Goal: Information Seeking & Learning: Learn about a topic

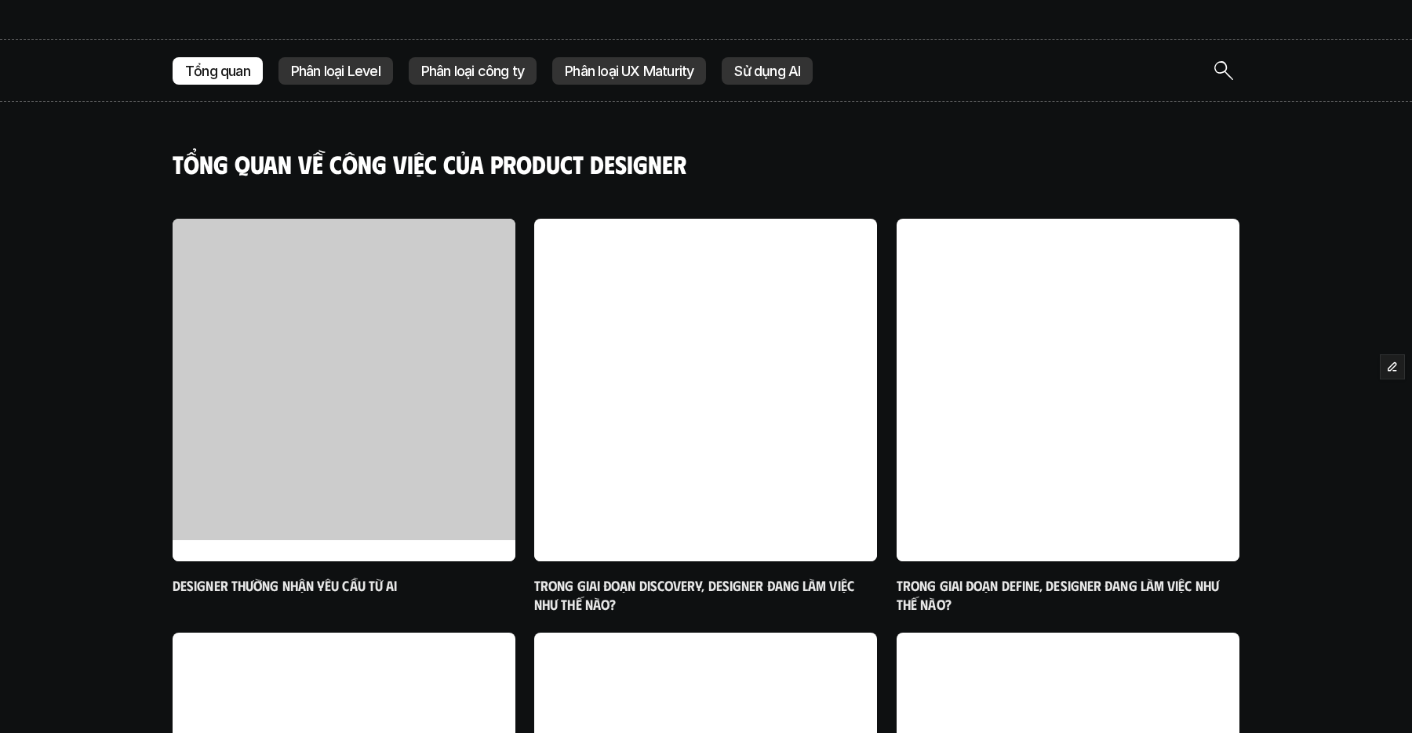
scroll to position [448, 0]
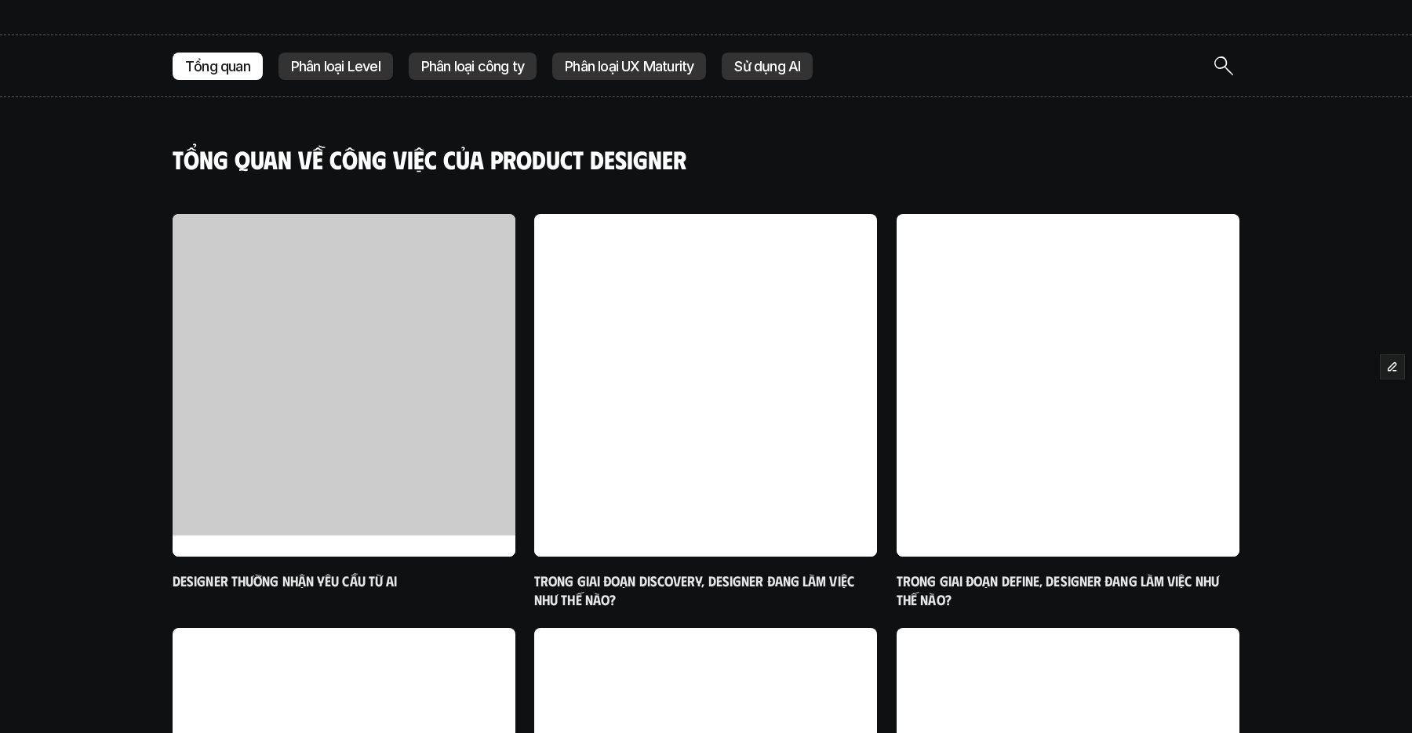
click at [326, 63] on p "Phân loại Level" at bounding box center [335, 67] width 89 height 16
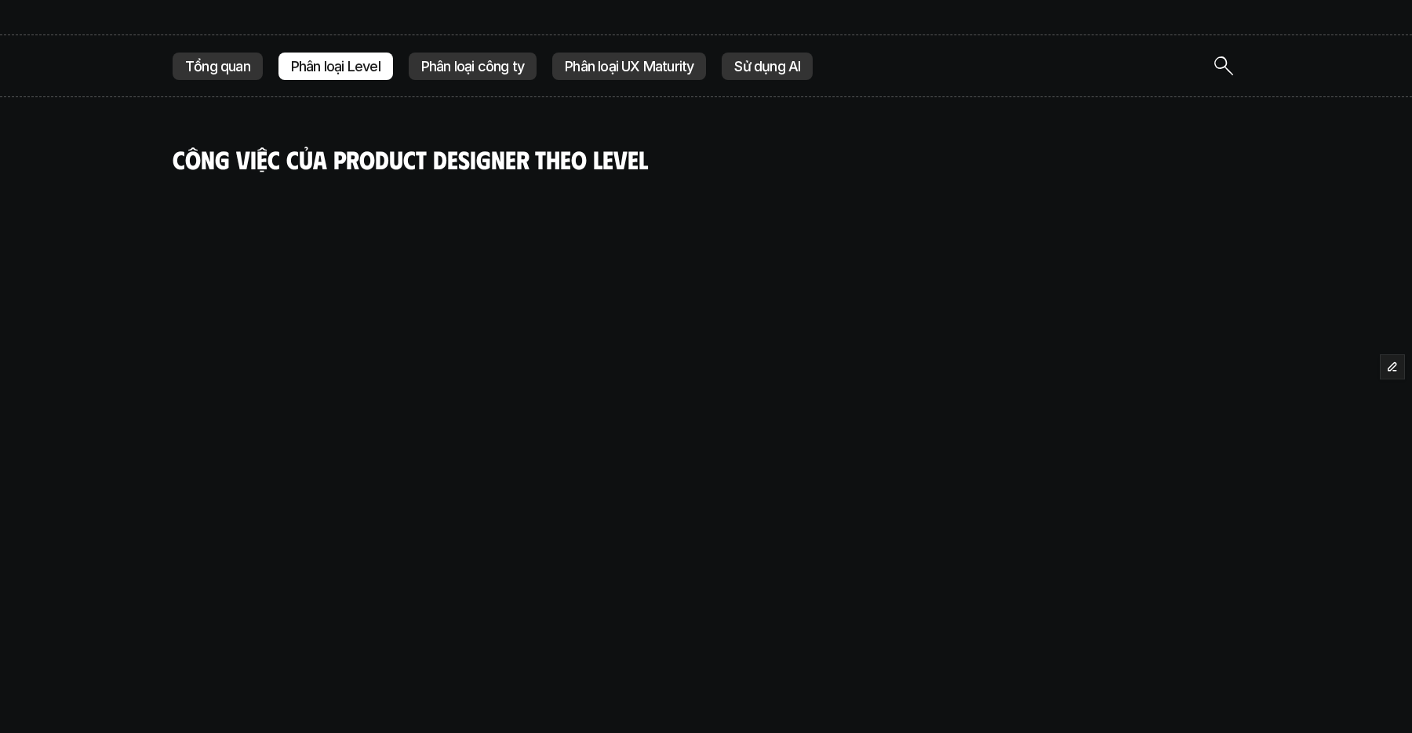
scroll to position [482, 0]
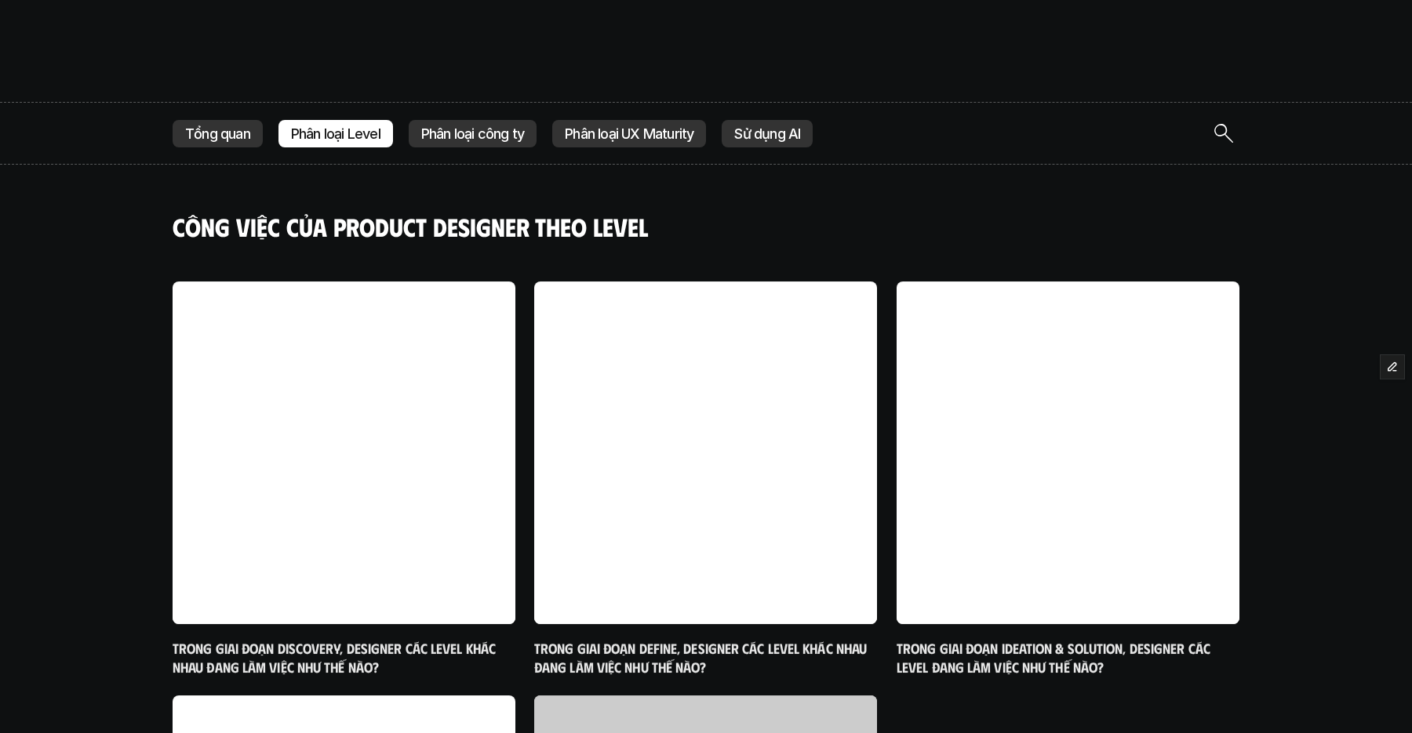
click at [436, 131] on p "Phân loại công ty" at bounding box center [472, 134] width 103 height 16
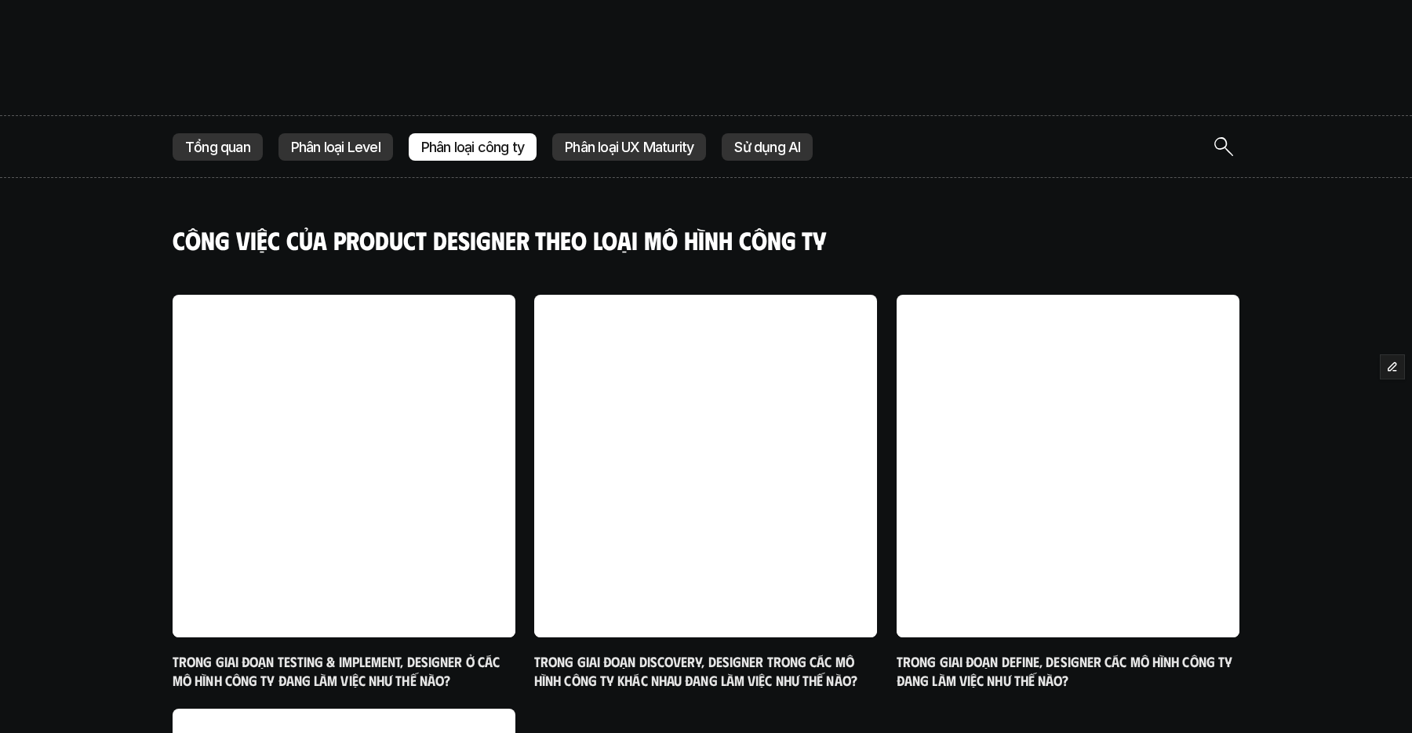
click at [568, 146] on p "Phân loại UX Maturity" at bounding box center [629, 148] width 129 height 16
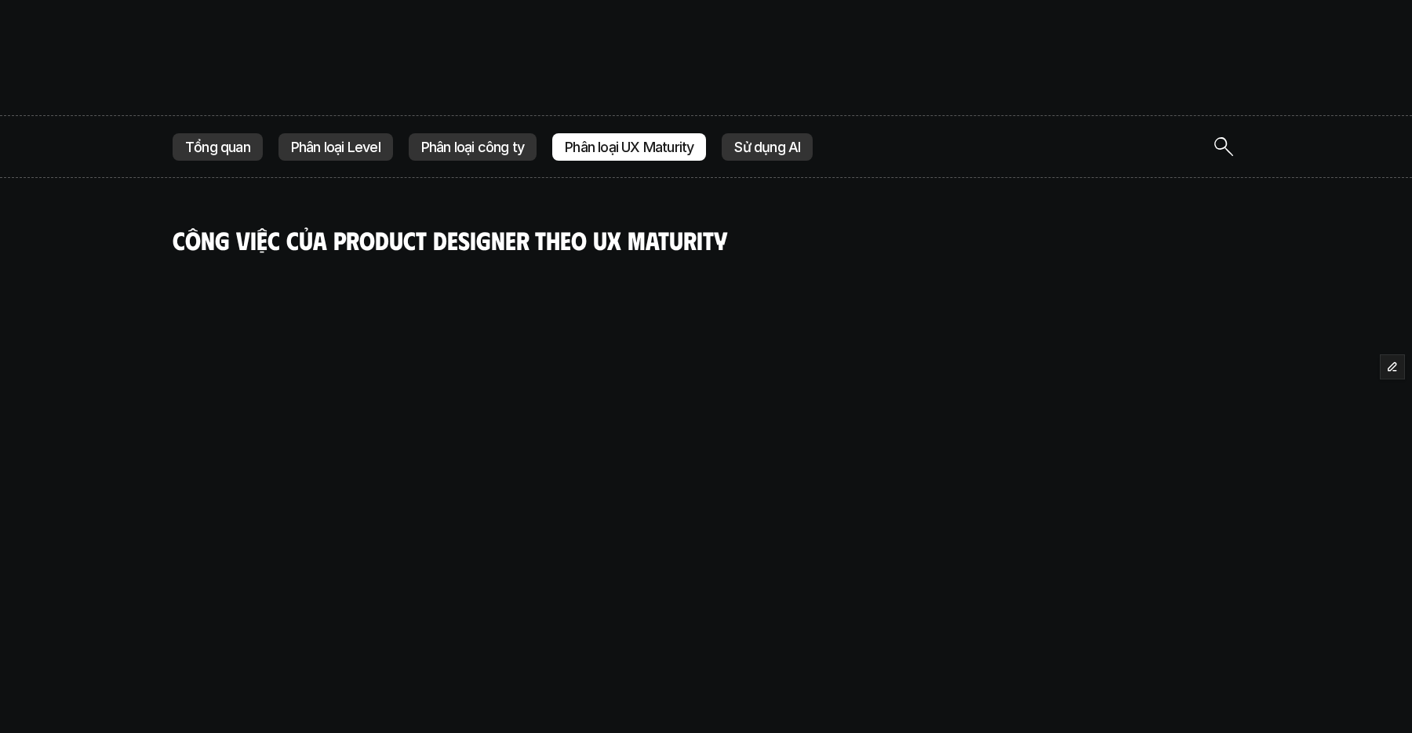
scroll to position [482, 0]
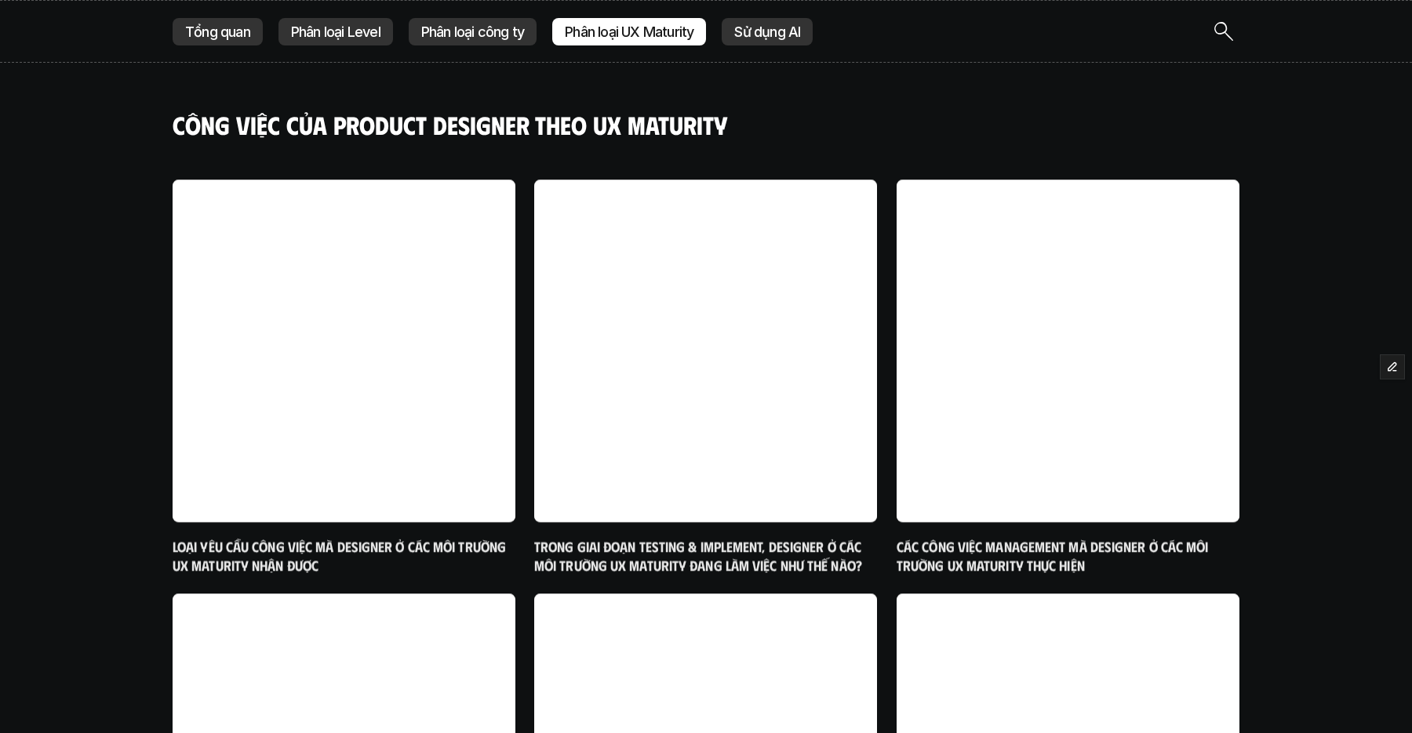
click at [752, 24] on p "Sử dụng AI" at bounding box center [767, 32] width 66 height 16
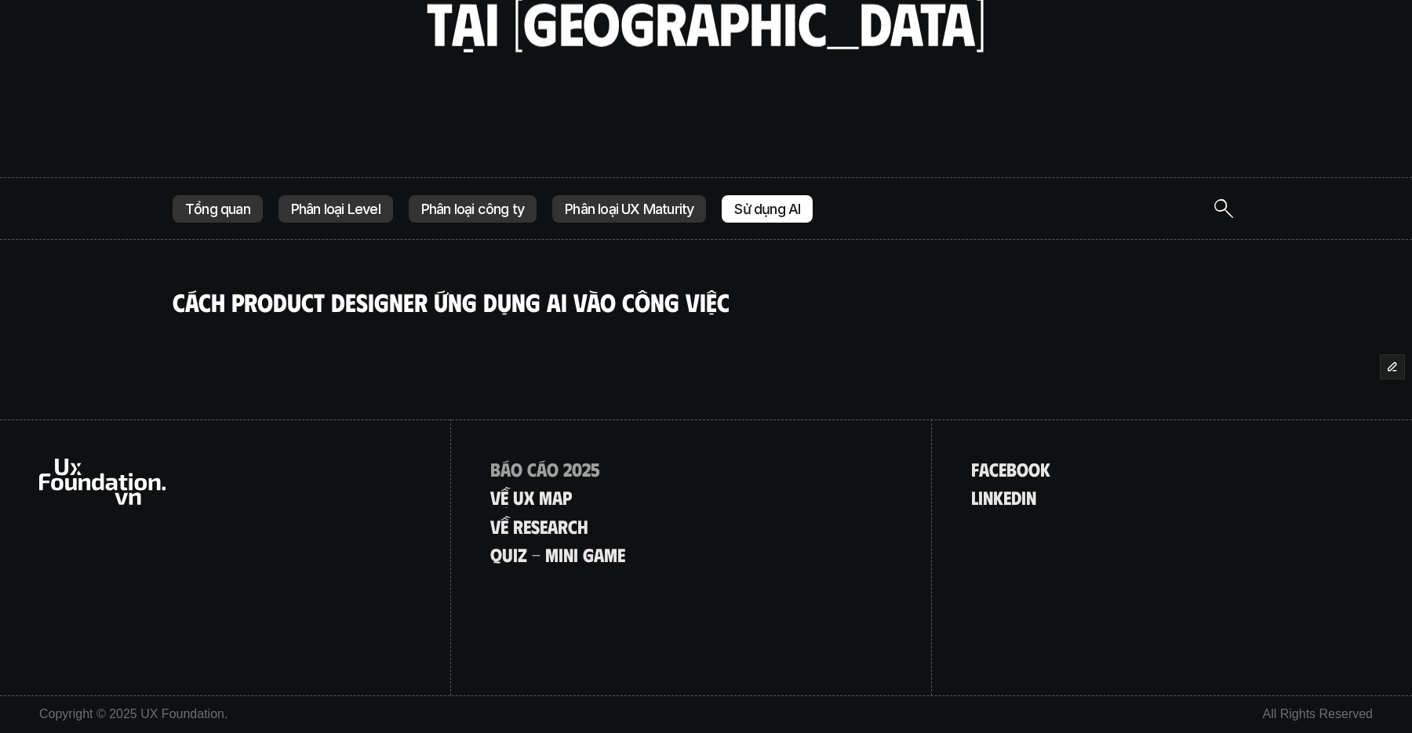
click at [329, 210] on p "Phân loại Level" at bounding box center [335, 210] width 89 height 16
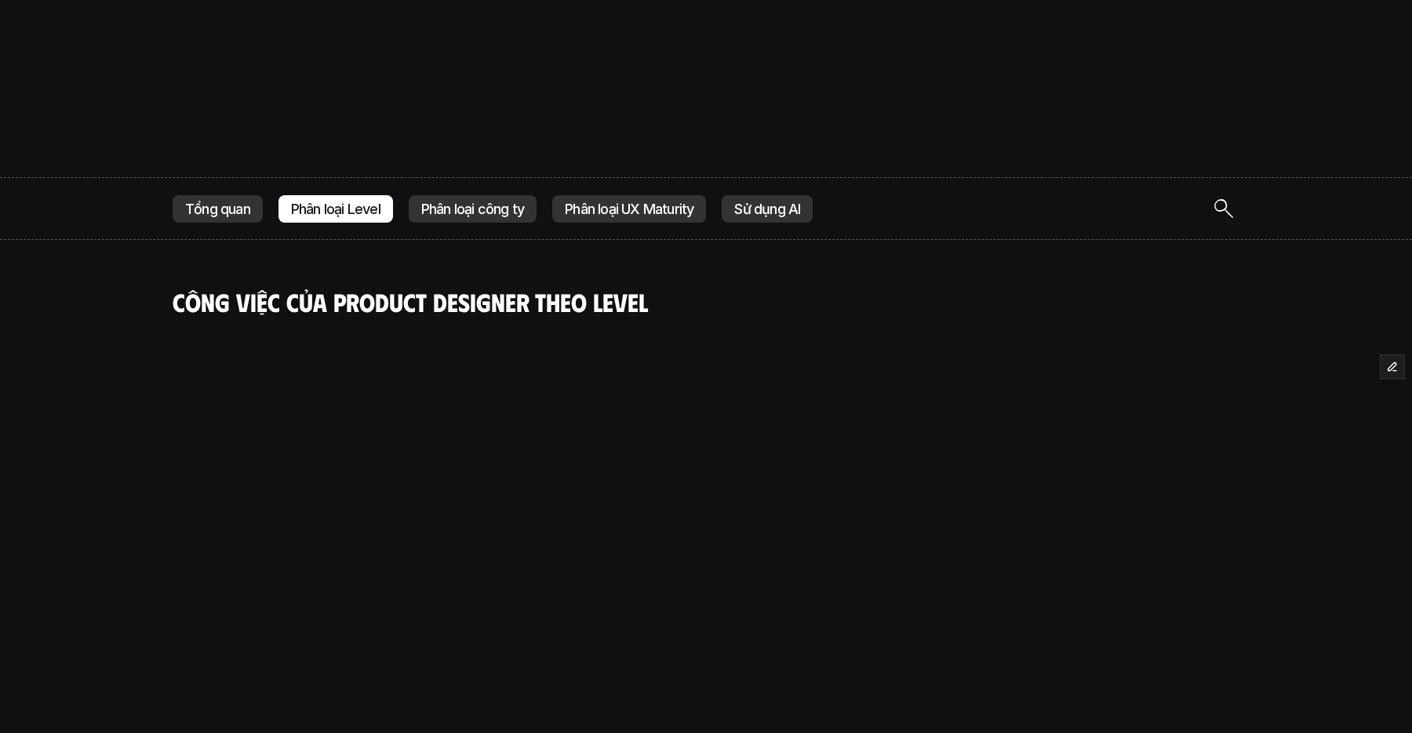
scroll to position [482, 0]
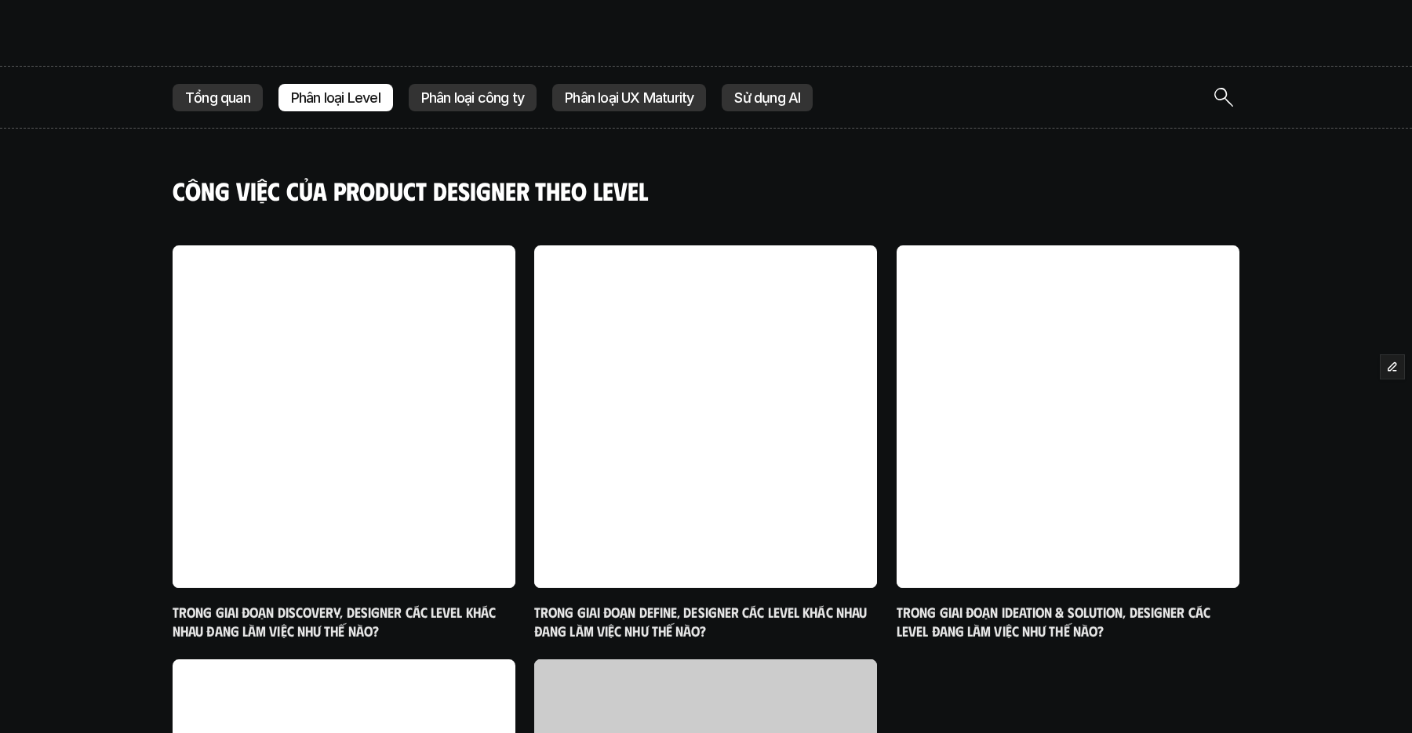
click at [237, 107] on div "Tổng quan" at bounding box center [218, 98] width 90 height 28
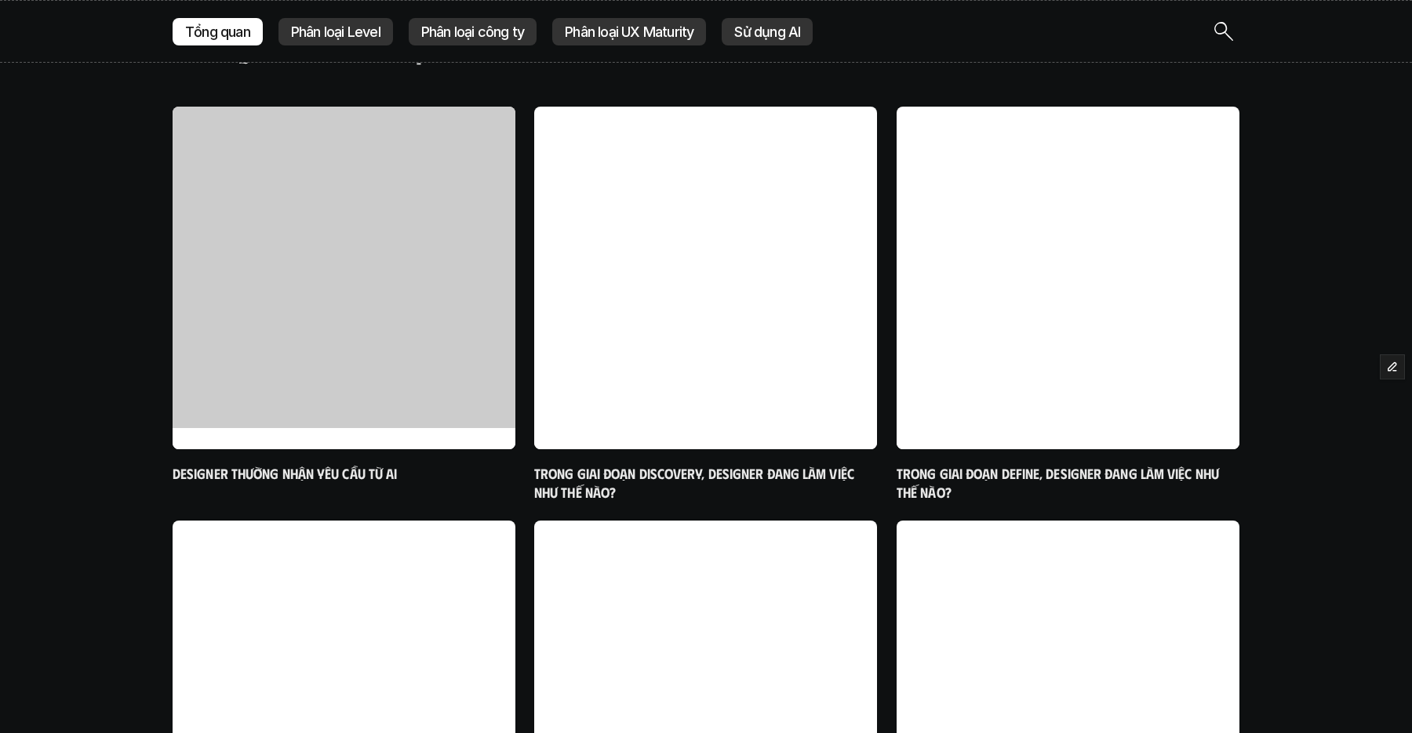
scroll to position [558, 0]
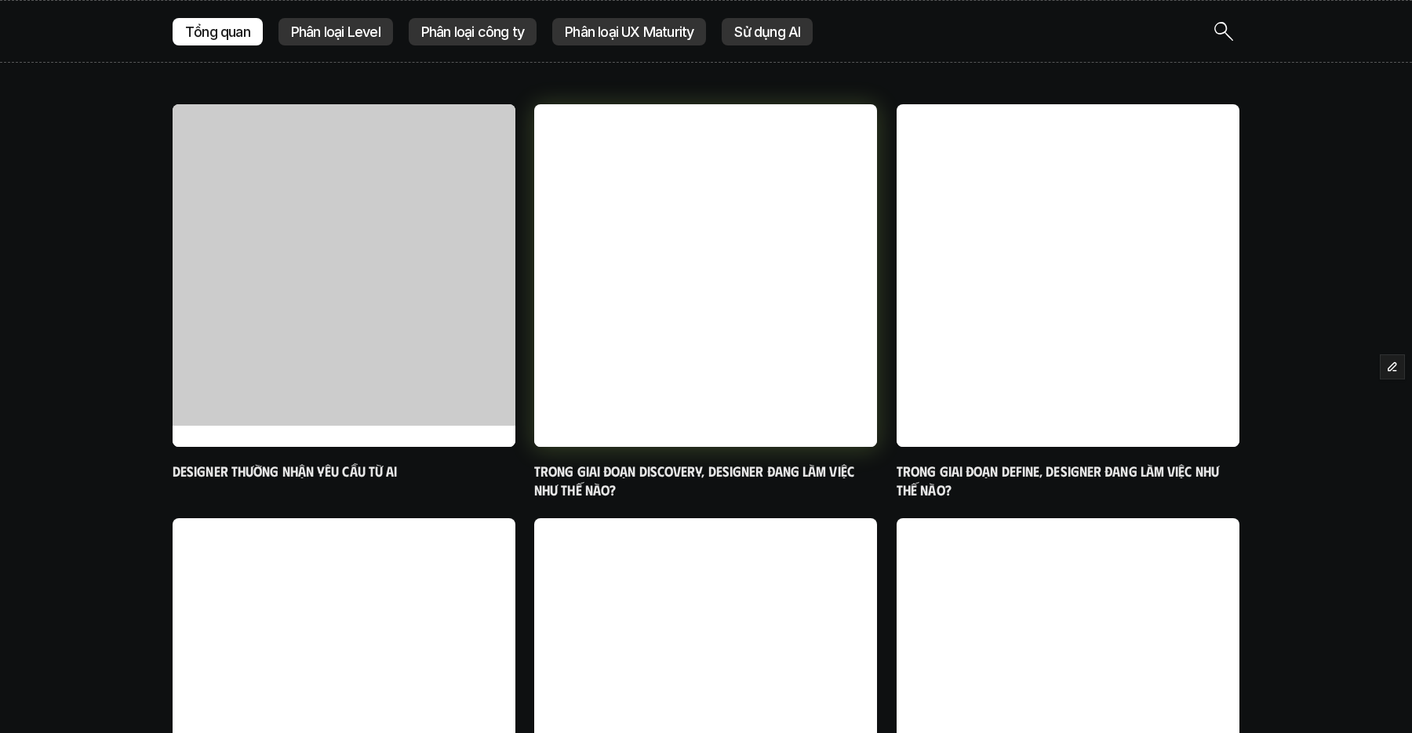
click at [689, 473] on h6 "Trong giai đoạn Discovery, designer đang làm việc như thế nào?" at bounding box center [705, 481] width 343 height 37
